Goal: Task Accomplishment & Management: Use online tool/utility

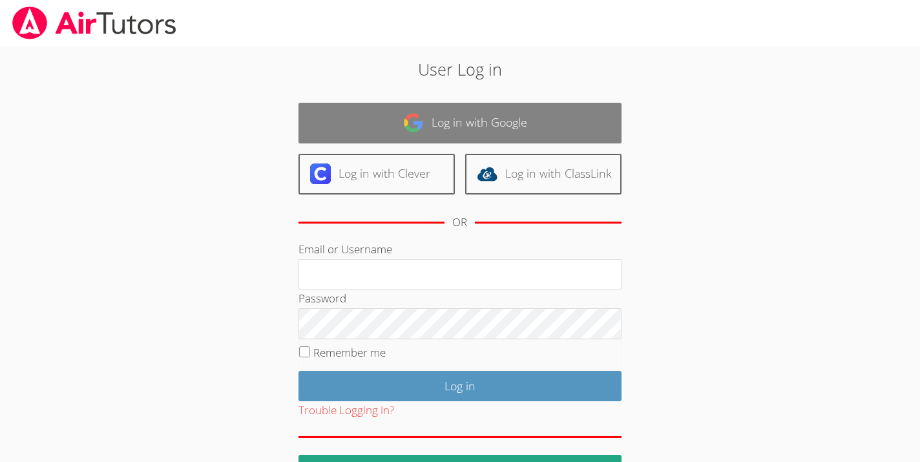
click at [494, 114] on link "Log in with Google" at bounding box center [460, 123] width 323 height 41
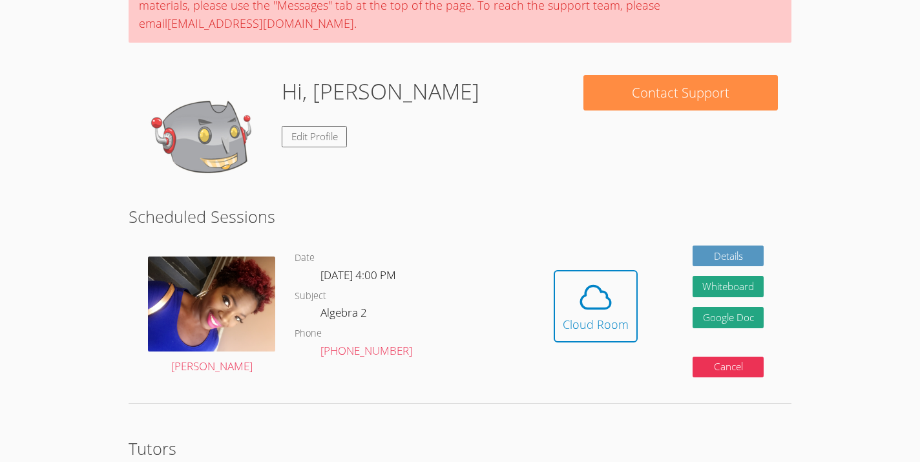
scroll to position [132, 0]
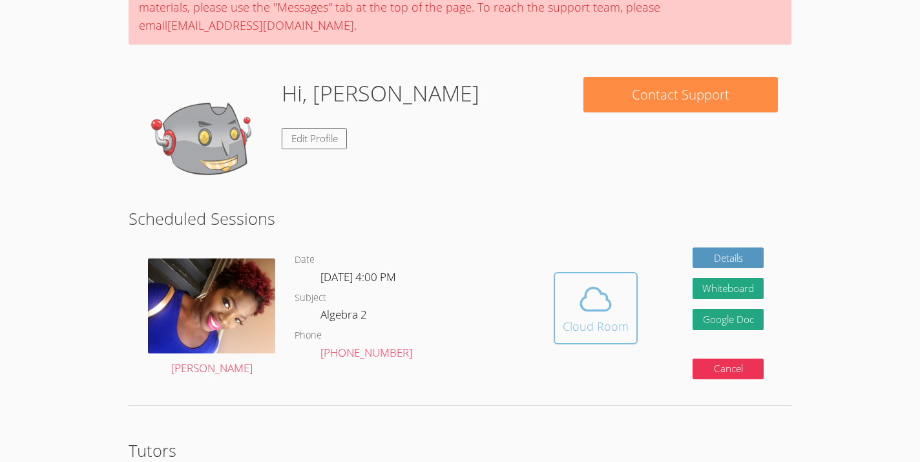
click at [593, 312] on icon at bounding box center [596, 299] width 36 height 36
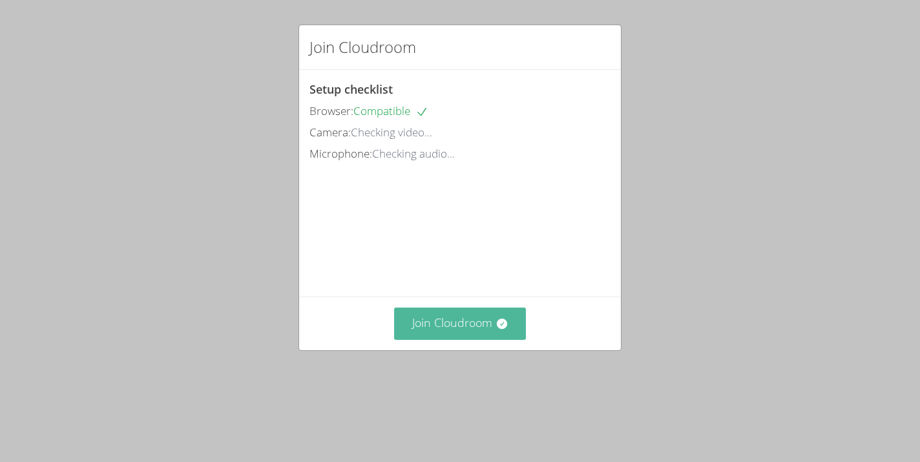
click at [502, 329] on icon at bounding box center [501, 324] width 10 height 10
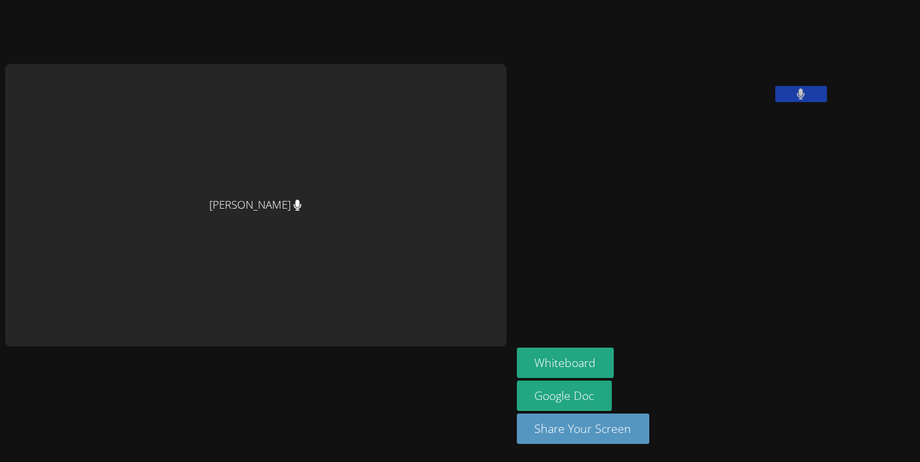
click at [775, 102] on button at bounding box center [801, 94] width 52 height 16
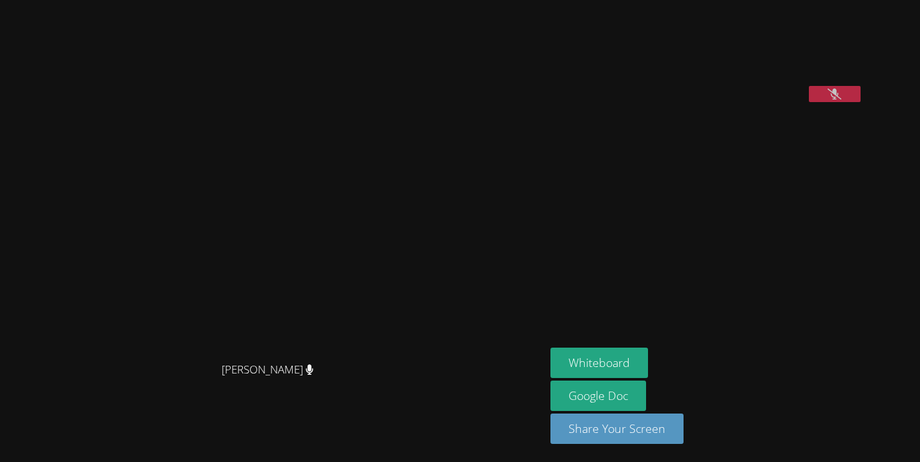
click at [861, 102] on button at bounding box center [835, 94] width 52 height 16
click at [669, 426] on button "Share Your Screen" at bounding box center [617, 429] width 133 height 30
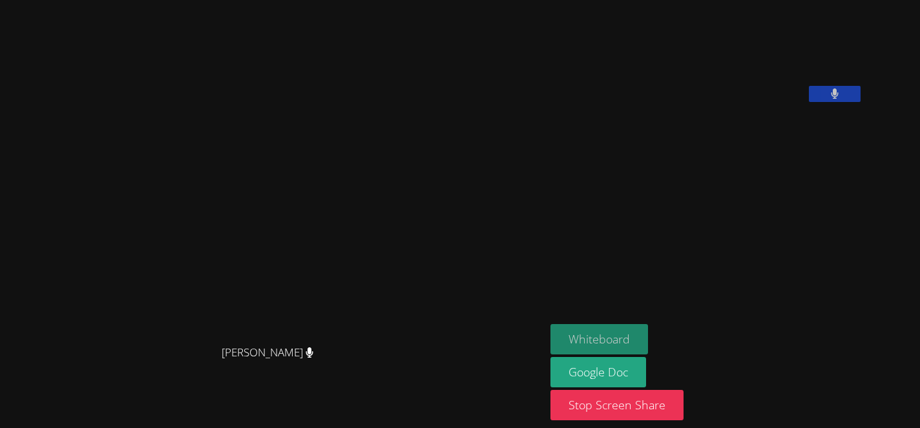
click at [648, 343] on button "Whiteboard" at bounding box center [600, 339] width 98 height 30
